Goal: Task Accomplishment & Management: Complete application form

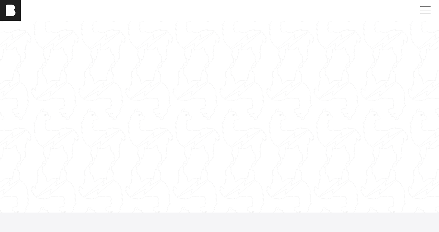
scroll to position [45, 0]
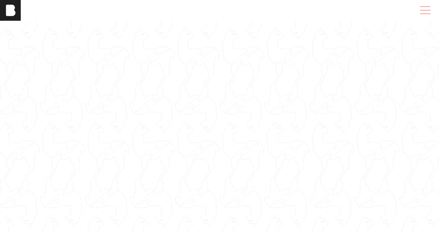
click at [424, 6] on span at bounding box center [425, 6] width 10 height 0
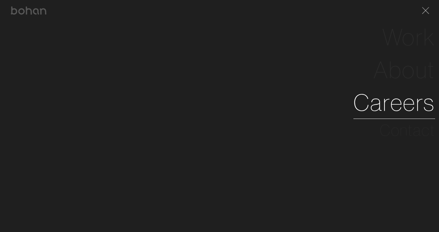
click at [390, 102] on link "Careers" at bounding box center [395, 102] width 82 height 33
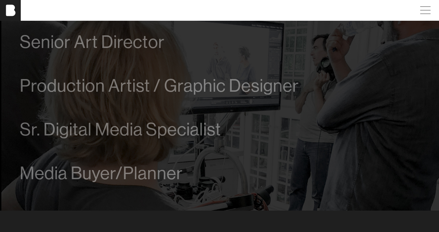
scroll to position [422, 0]
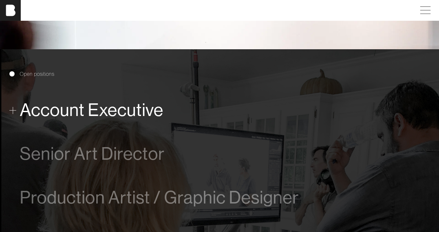
click at [133, 113] on span "Account Executive" at bounding box center [92, 110] width 144 height 20
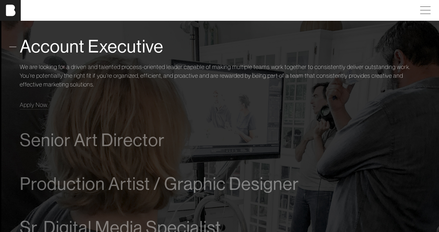
scroll to position [363, 0]
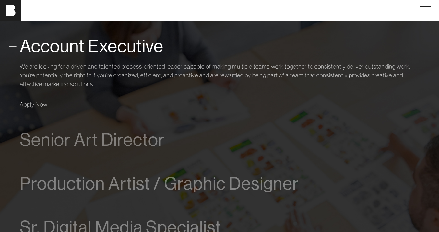
click at [37, 100] on link "Apply Now" at bounding box center [34, 104] width 28 height 9
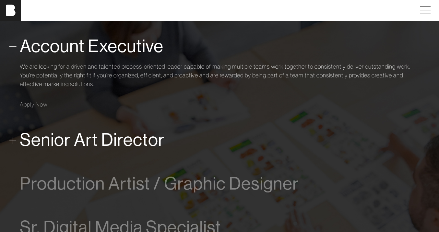
click at [112, 141] on span "Senior Art Director" at bounding box center [92, 140] width 145 height 20
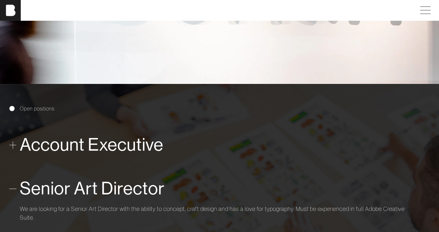
click at [110, 149] on span "Account Executive" at bounding box center [92, 145] width 144 height 20
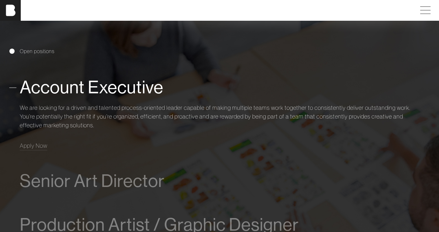
scroll to position [317, 0]
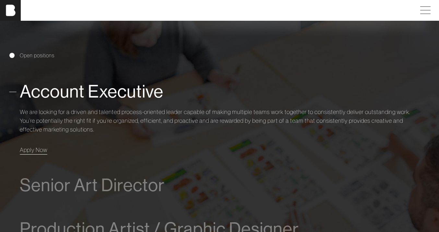
click at [33, 149] on span "Apply Now" at bounding box center [34, 149] width 28 height 7
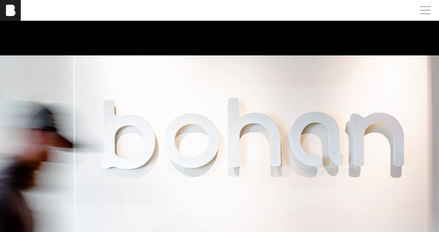
scroll to position [0, 0]
